Goal: Transaction & Acquisition: Book appointment/travel/reservation

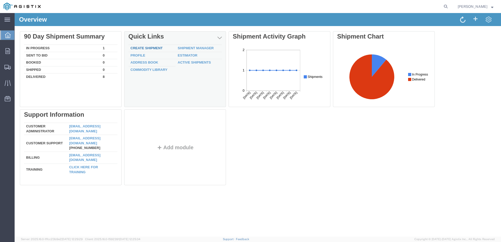
click at [148, 47] on div "Delete 90 Day Shipment Summary In Progress 1 Sent To Bid 0 Booked 0 Shipped 0 D…" at bounding box center [258, 109] width 476 height 157
click at [148, 47] on link "Create Shipment" at bounding box center [146, 48] width 32 height 4
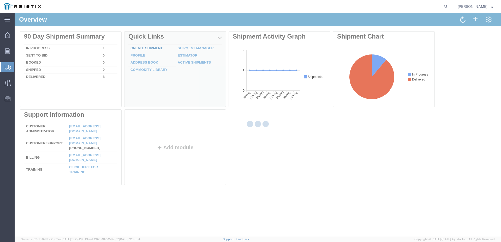
click at [148, 47] on div at bounding box center [258, 125] width 486 height 224
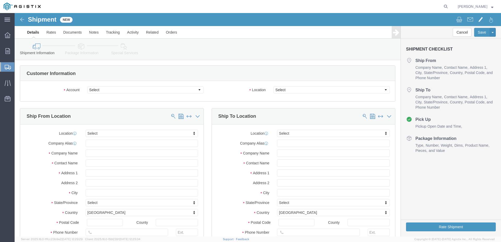
select select
click select "Select Cameron International Corp PG&E"
select select "9596"
click select "Select Cameron International Corp PG&E"
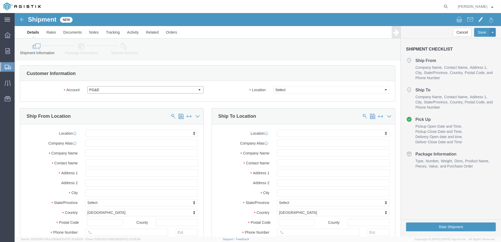
select select
select select "PURCHORD"
click select "Select All Others [GEOGRAPHIC_DATA] [GEOGRAPHIC_DATA] [GEOGRAPHIC_DATA] [GEOGRA…"
select select "23082"
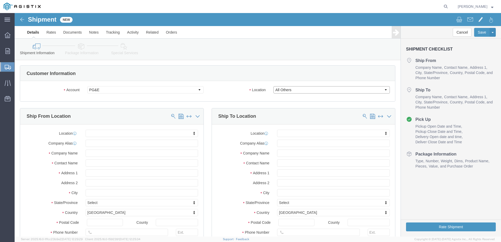
click select "Select All Others [GEOGRAPHIC_DATA] [GEOGRAPHIC_DATA] [GEOGRAPHIC_DATA] [GEOGRA…"
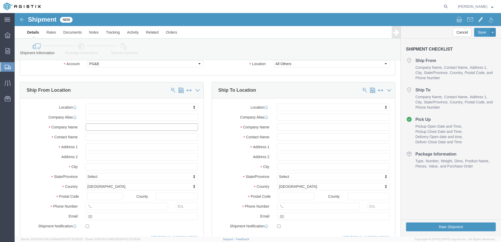
click input "text"
type input "c"
type input "CAMERON VALVES"
click input "text"
type input "[PERSON_NAME]"
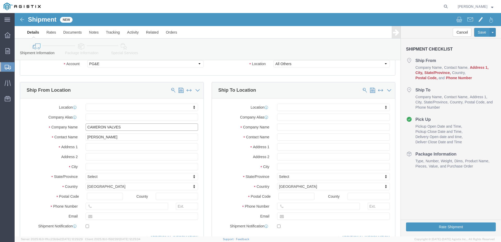
click input "CAMERON VALVES"
click input "text"
drag, startPoint x: 102, startPoint y: 115, endPoint x: 92, endPoint y: 115, distance: 9.7
click input "CAMERON VPS"
click input "CAMERON VALVES"
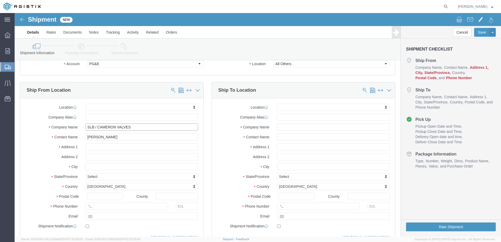
type input "SLB / CAMERON VALVES"
click input "text"
type input "[STREET_ADDRESS]"
select select
click input "text"
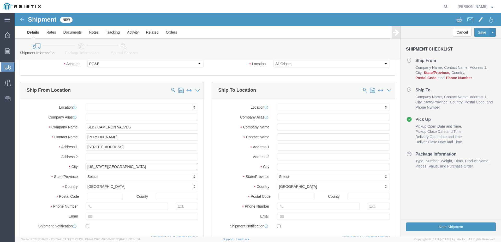
type input "[US_STATE][GEOGRAPHIC_DATA]"
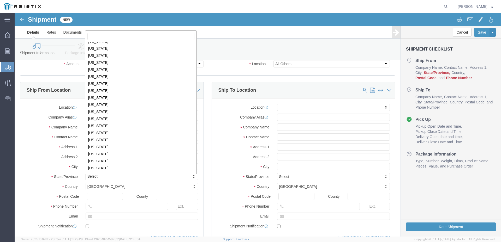
scroll to position [157, 0]
select select
select select "OK"
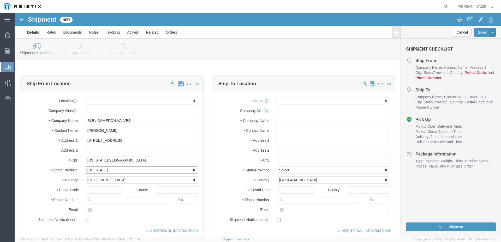
scroll to position [52, 0]
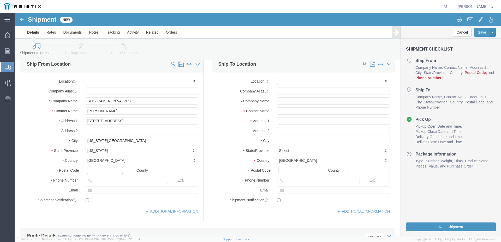
click input "text"
type input "73129"
select select
click input "text"
type input "[PHONE_NUMBER]"
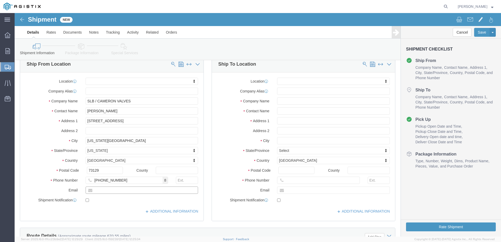
click input "text"
type input "[EMAIL_ADDRESS][DOMAIN_NAME]"
checkbox input "true"
click input "text"
type input "P"
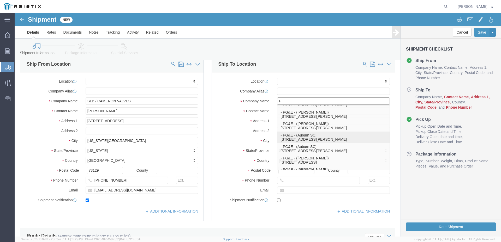
scroll to position [34, 0]
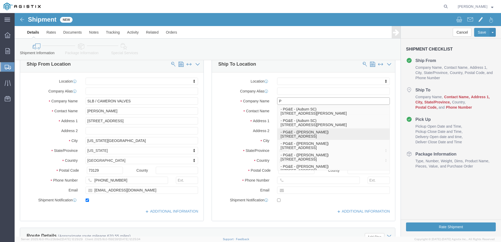
click p "- PG&E - ([PERSON_NAME]) [STREET_ADDRESS]"
select select
type input "PG&E"
type input "[PERSON_NAME]"
type input "145453 National Trails Hwy"
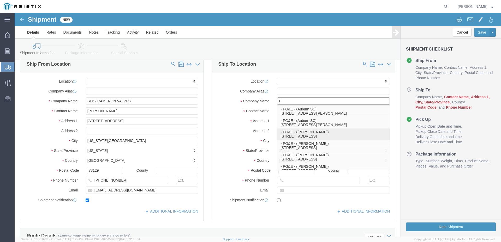
type input "Needles"
type input "92363-9701"
select select "CA"
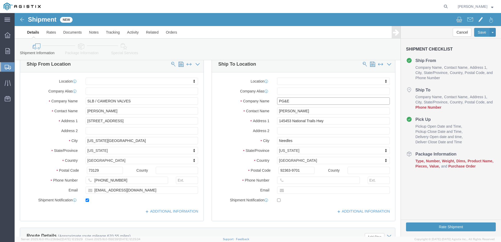
type input "PG&E"
click icon
click div
click icon
click input "text"
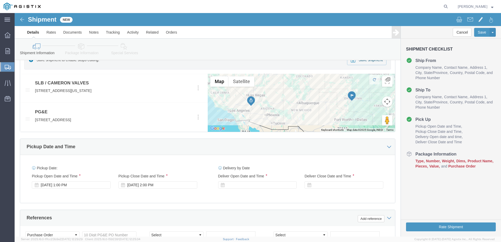
scroll to position [261, 0]
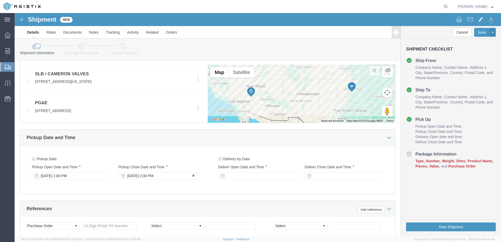
type input "[PHONE_NUMBER]"
click icon
click div
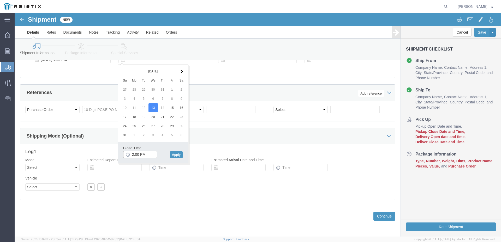
click input "2:00 PM"
type input "5:00 PM"
click button "Apply"
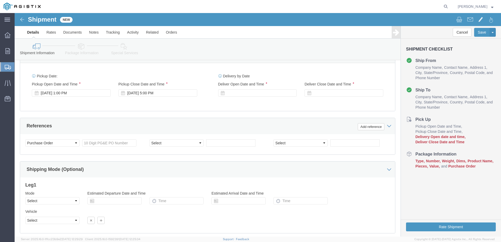
scroll to position [351, 0]
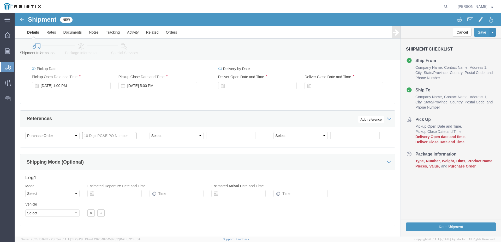
click input "text"
type input "2701194921"
click select "Select Account Type Activity ID Airline Appointment Number ASN Batch Request # …"
click div "Select Account Type Activity ID Airline Appointment Number ASN Batch Request # …"
click select "Select Account Type Activity ID Airline Appointment Number ASN Batch Request # …"
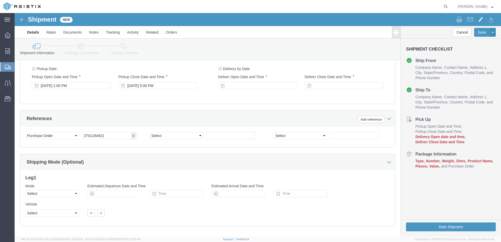
click div "Select Account Type Activity ID Airline Appointment Number ASN Batch Request # …"
click select "Select Account Type Activity ID Airline Appointment Number ASN Batch Request # …"
click div "Customer Information Account Select Cameron International Corp PG&E Location Se…"
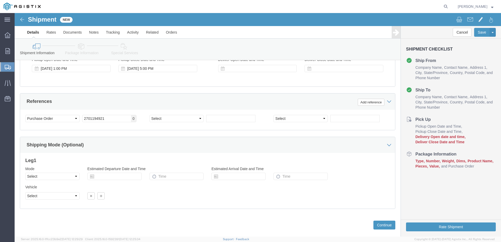
scroll to position [377, 0]
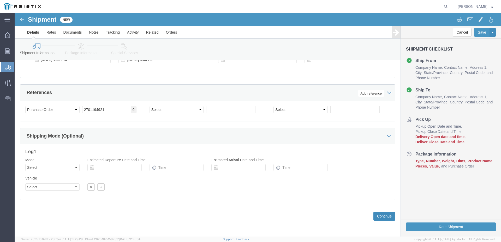
click button "Continue"
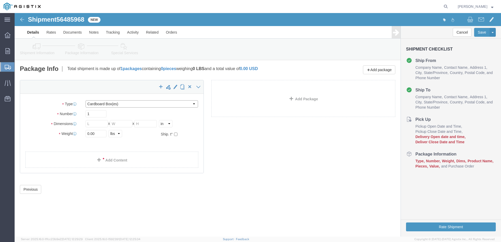
click select "Select Bulk Bundle(s) Cardboard Box(es) Carton(s) Crate(s) Drum(s) (Fiberboard)…"
select select "PSST"
click select "Select Bulk Bundle(s) Cardboard Box(es) Carton(s) Crate(s) Drum(s) (Fiberboard)…"
drag, startPoint x: 79, startPoint y: 121, endPoint x: 75, endPoint y: 121, distance: 4.4
click input "text"
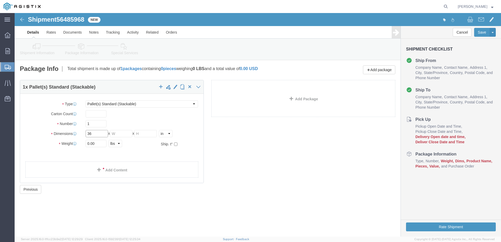
type input "36"
click input "text"
type input "42"
click input "text"
type input "12"
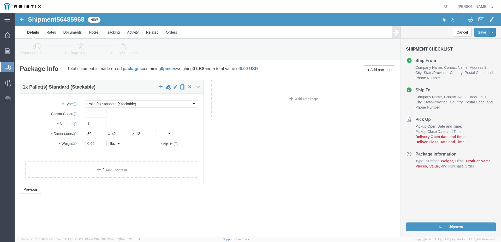
drag, startPoint x: 83, startPoint y: 131, endPoint x: 67, endPoint y: 132, distance: 15.9
click div "0.00 Select kgs lbs"
type input "185"
click input "text"
type input "2"
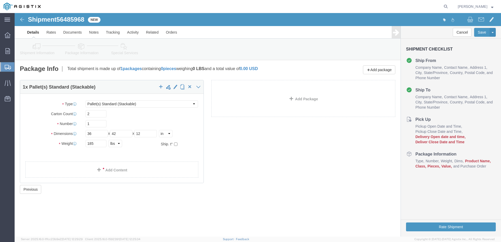
click div "1 x Pallet(s) Standard (Stackable) Package Type Select Bulk Bundle(s) Cardboard…"
click icon
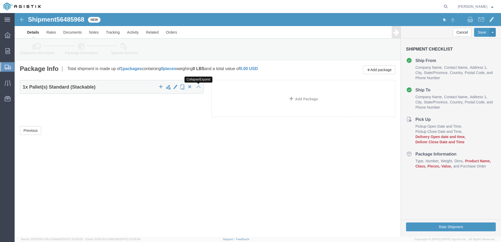
click icon
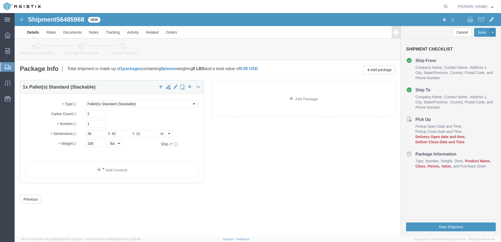
click h4 "1 x Pallet(s) Standard (Stackable)"
click span "Pallet(s) Standard (Stackable)"
click button "Previous"
click button "Rate Shipment"
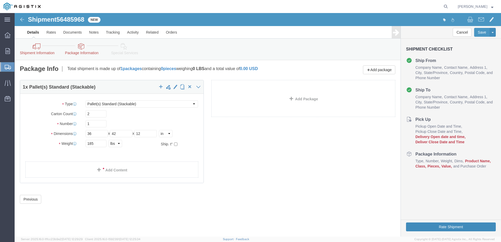
click button "Rate Shipment"
click icon
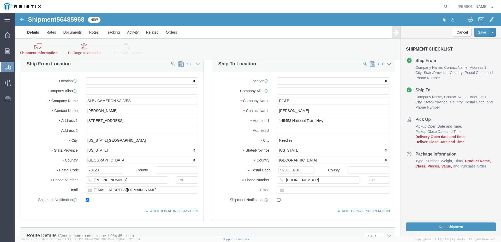
scroll to position [52, 0]
click link "Package Information"
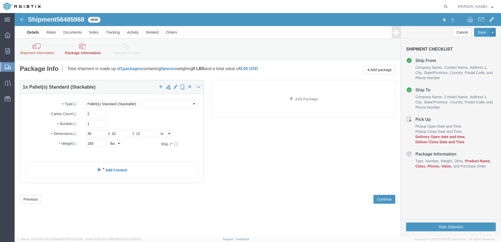
click link "Add Content"
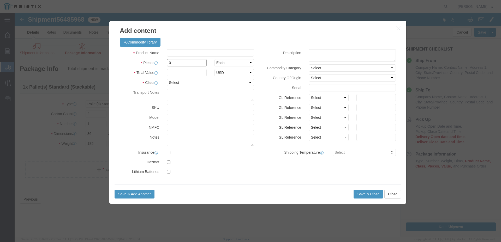
click input "0"
type input "2"
click input "text"
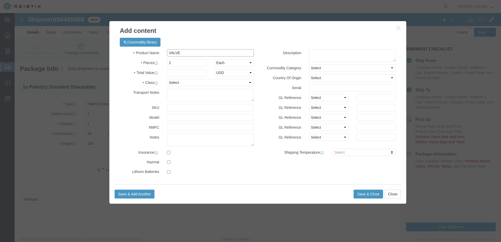
type input "VALVES"
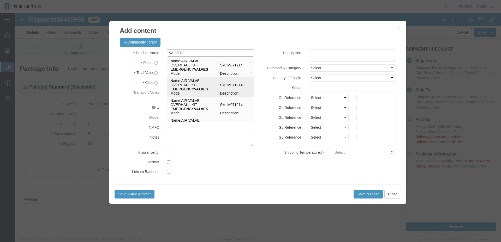
drag, startPoint x: 161, startPoint y: 71, endPoint x: 163, endPoint y: 70, distance: 2.7
click td "Name: AIR VALVE OVERHAUL KIT-EMERGENCY VALVES"
select select
select select "USD"
type input "AIR VALVE OVERHAUL KIT-EMERGENCY VALVES"
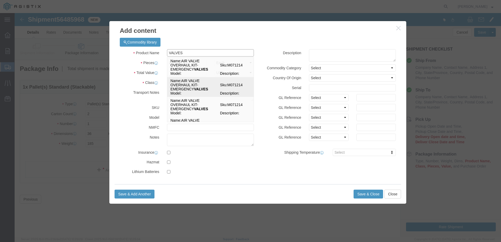
type input "M071214"
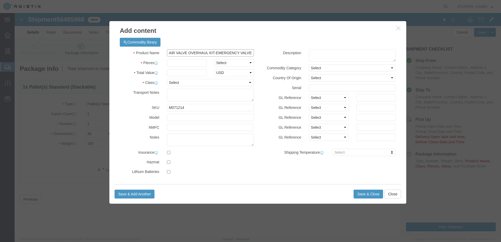
type input "AIR VALVE OVERHAUL KIT-EMERGENCY VALVES"
click select "Select 50 55 60 65 70 85 92.5 100 125 175 250 300 400"
select select "60"
click select "Select 50 55 60 65 70 85 92.5 100 125 175 250 300 400"
click input "text"
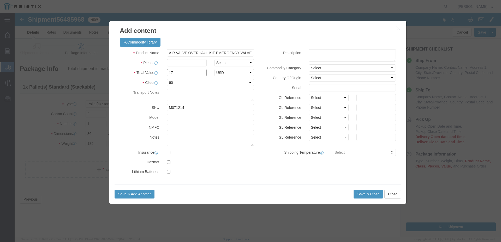
click input "17"
type input "1771.00"
click select "Select [GEOGRAPHIC_DATA] [GEOGRAPHIC_DATA] [GEOGRAPHIC_DATA] [GEOGRAPHIC_DATA] …"
select select "US"
click select "Select [GEOGRAPHIC_DATA] [GEOGRAPHIC_DATA] [GEOGRAPHIC_DATA] [GEOGRAPHIC_DATA] …"
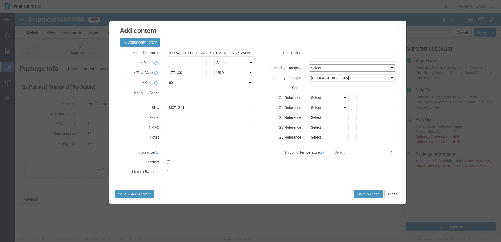
click select "Select"
click textarea
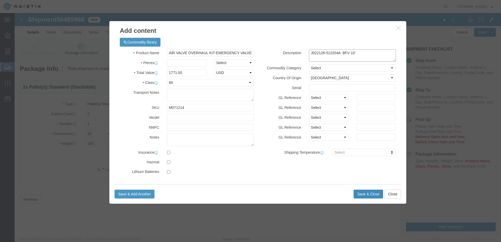
type textarea "J022126-512204A BFV 10'"
click button "Save & Close"
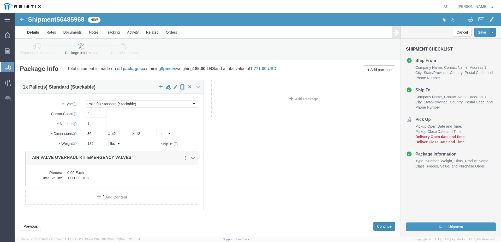
click button "Continue"
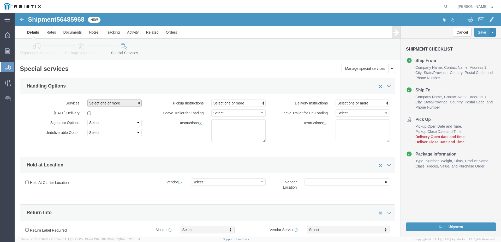
click span "Select one or more"
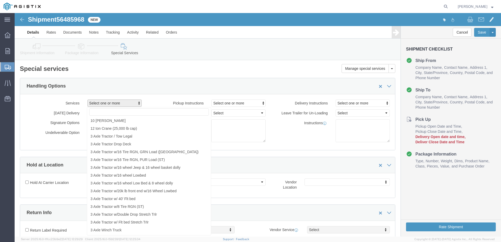
click div "Services Select one or more 10 [PERSON_NAME] 12 ton Crane (25,000 lb cap) 3 Axl…"
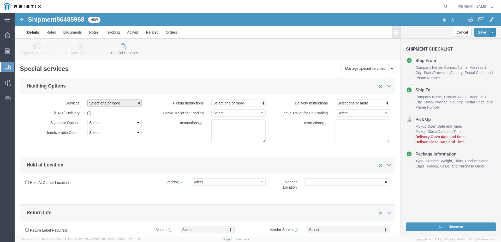
click span "Select one or more"
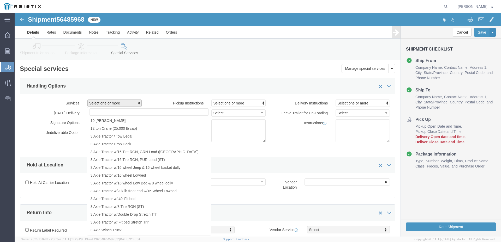
click div "Handling Options"
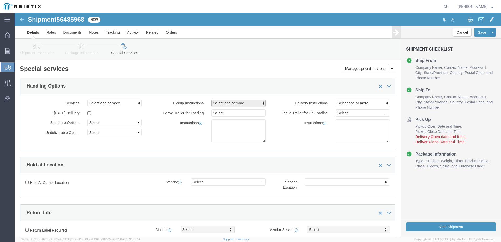
click span "Select one or more"
click div "Manage special services Handling Options Hold at Location Return Info Service O…"
drag, startPoint x: 124, startPoint y: 36, endPoint x: 127, endPoint y: 37, distance: 2.6
click link "Special Services"
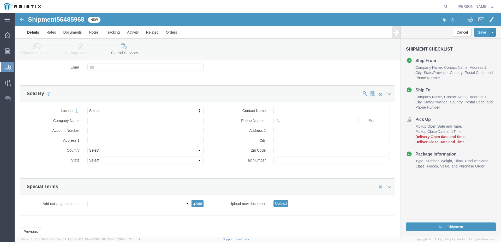
scroll to position [485, 0]
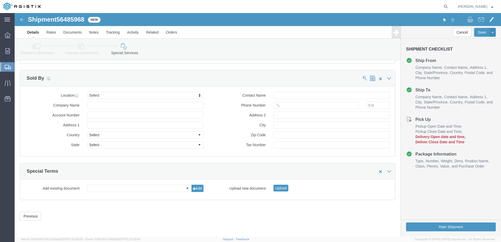
drag, startPoint x: 280, startPoint y: 193, endPoint x: 306, endPoint y: 199, distance: 26.4
click div "Please fix the following errors Customer Information Account Select Cameron Int…"
click button "Rate Shipment"
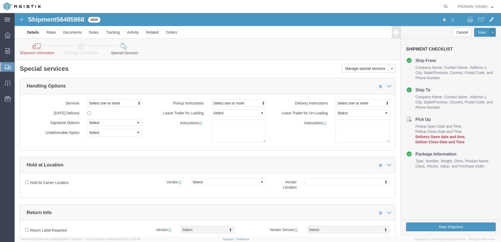
click icon
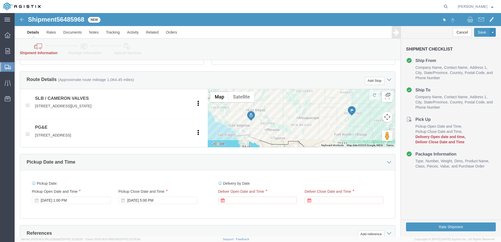
scroll to position [235, 0]
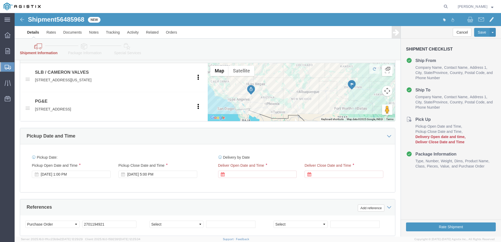
click div
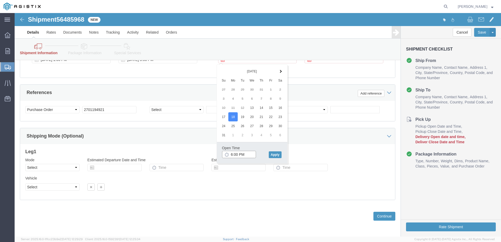
click input "6:00 PM"
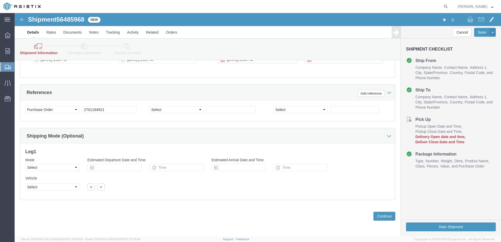
click div "Vehicle Select Size Select Container Number 1 Owner Select Shipper Vessel"
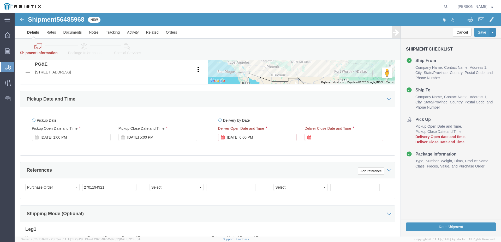
scroll to position [271, 0]
click div "[DATE] 6:00 PM"
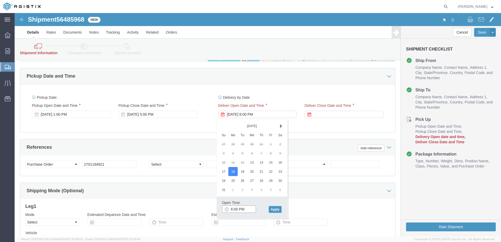
scroll to position [306, 0]
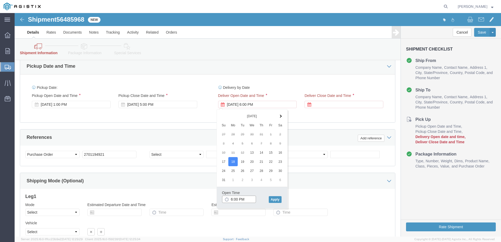
click body "Shipment 56485968 New Details Rates Documents Notes Tracking Activity Related O…"
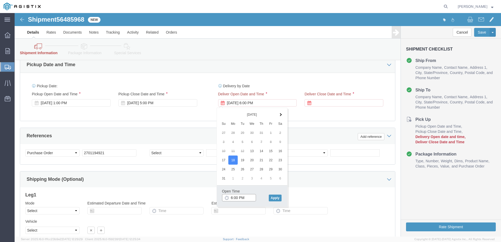
click input "6:00 PM"
click input "8:00 PM"
drag, startPoint x: 220, startPoint y: 186, endPoint x: 229, endPoint y: 186, distance: 9.4
click input "8:A PM"
drag, startPoint x: 217, startPoint y: 186, endPoint x: 231, endPoint y: 187, distance: 14.1
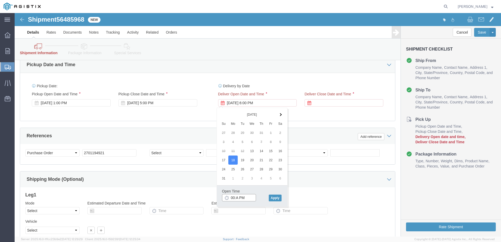
click input "00:A PM"
type input "8:00 AM"
click button "Apply"
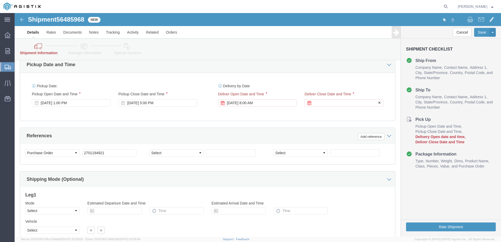
click div
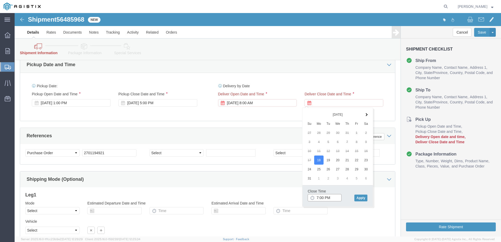
click input "7:00 PM"
type input "3:00 PM"
click button "Apply"
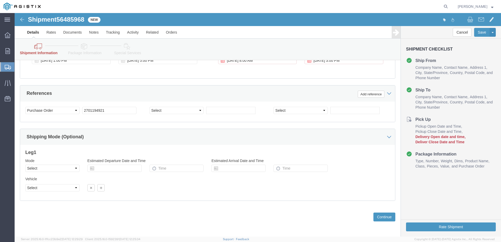
scroll to position [350, 0]
click button "Continue"
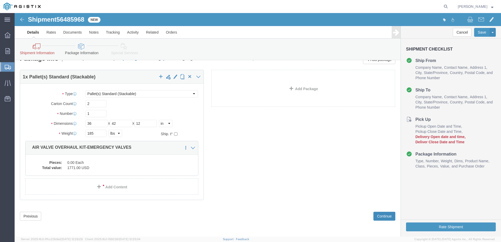
scroll to position [10, 0]
click button "Continue"
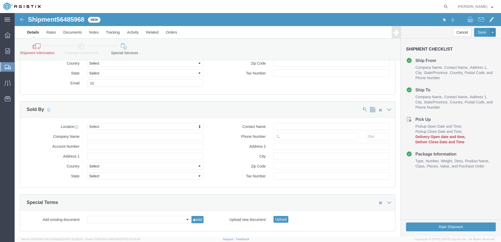
scroll to position [485, 0]
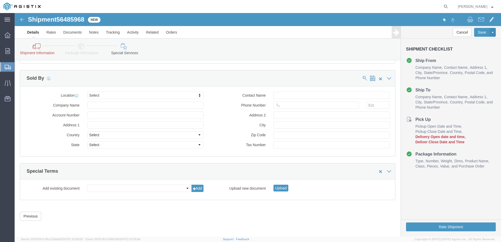
click div "Previous Continue"
click icon
click div "Sold By"
click div
click button "Upload"
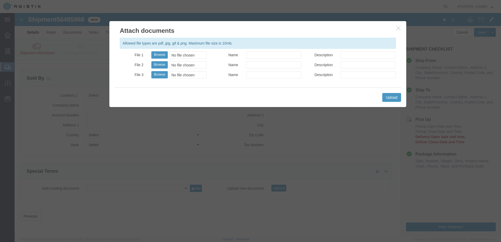
click icon "button"
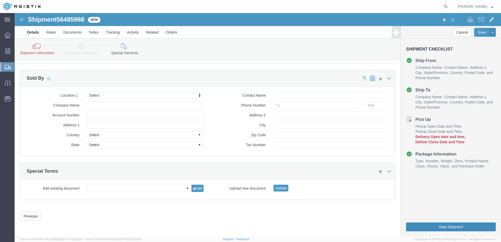
click button "Rate Shipment"
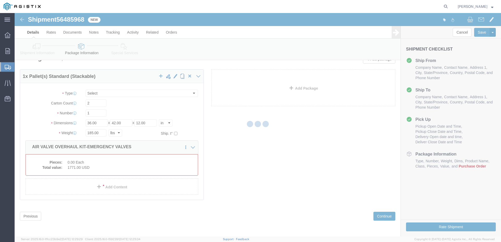
select select "PSST"
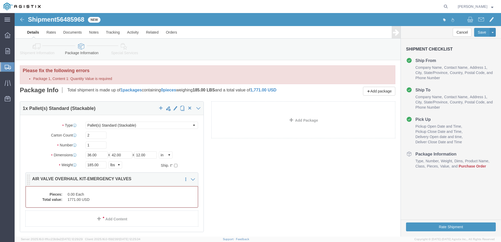
click dd "0.00 Each"
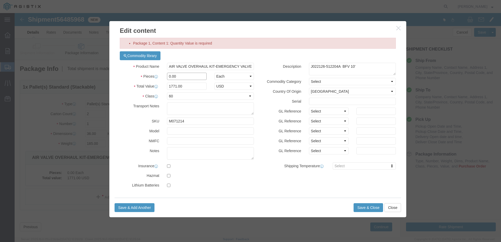
drag, startPoint x: 161, startPoint y: 62, endPoint x: 151, endPoint y: 61, distance: 9.9
click input "0.00"
type input "2"
type input "3542"
click button "Save & Close"
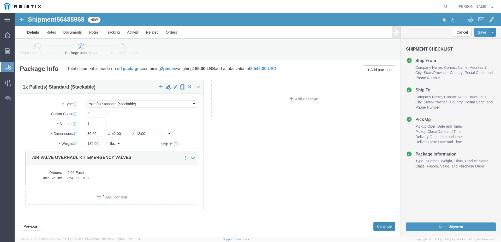
click button "Continue"
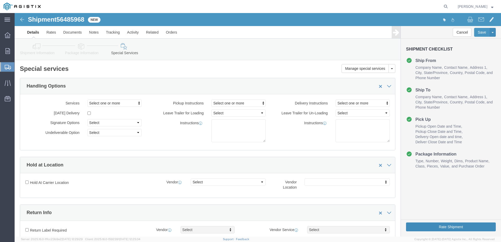
click button "Rate Shipment"
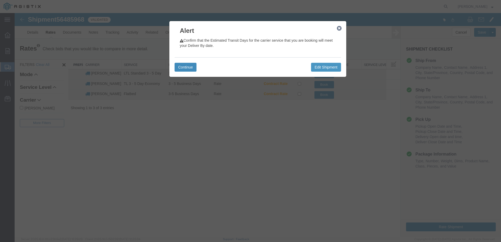
click at [184, 67] on button "Continue" at bounding box center [186, 67] width 22 height 9
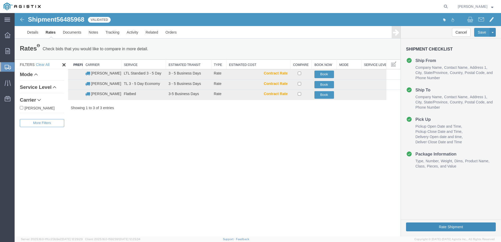
click at [436, 225] on button "Rate Shipment" at bounding box center [451, 227] width 90 height 9
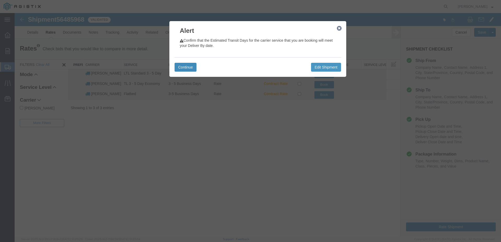
click at [183, 67] on button "Continue" at bounding box center [186, 67] width 22 height 9
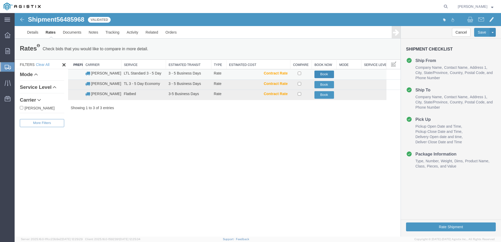
click at [325, 74] on button "Book" at bounding box center [324, 75] width 20 height 8
